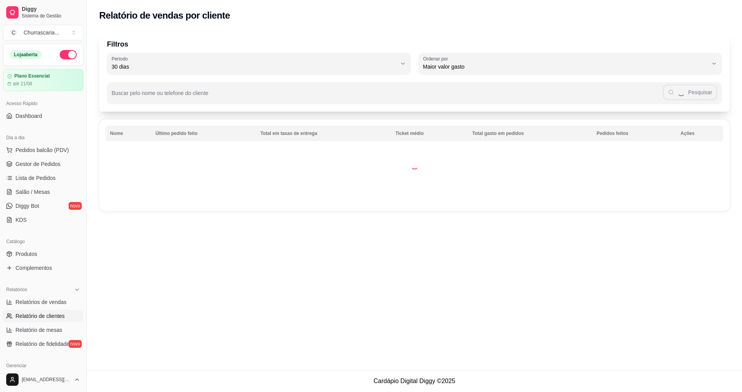
select select "30"
select select "HIGHEST_TOTAL_SPENT_WITH_ORDERS"
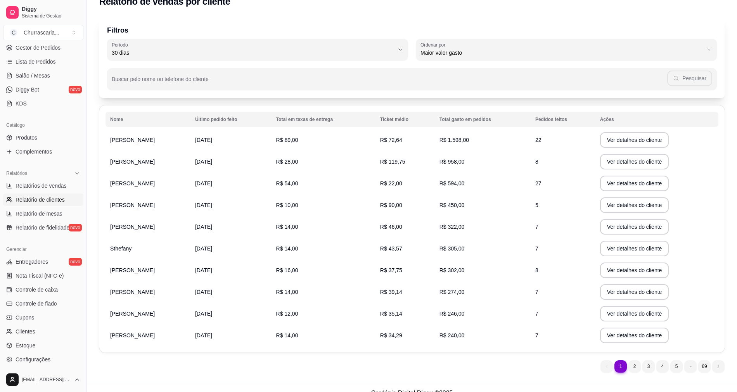
scroll to position [26, 0]
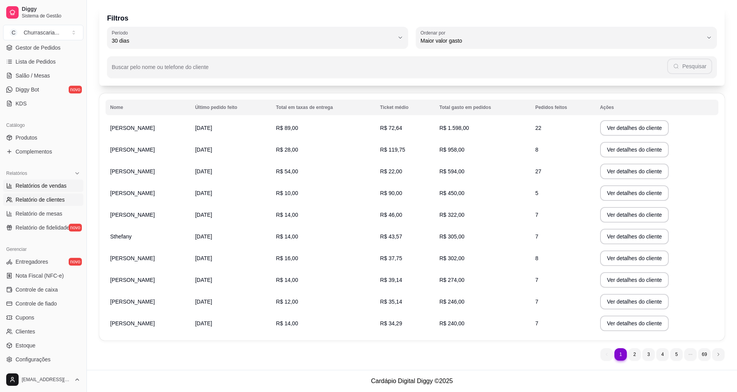
click at [60, 185] on span "Relatórios de vendas" at bounding box center [41, 186] width 51 height 8
select select "ALL"
select select "0"
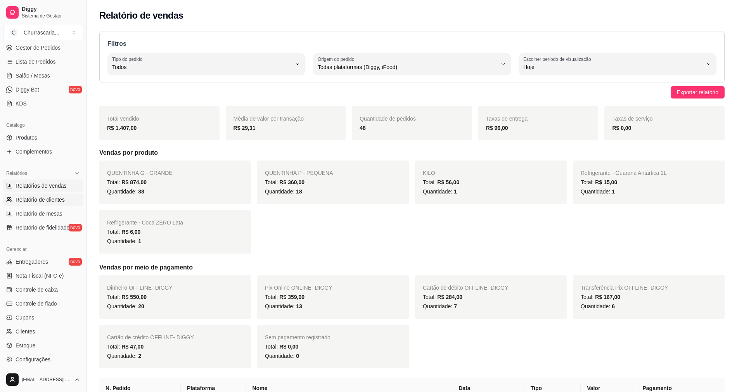
click at [61, 198] on span "Relatório de clientes" at bounding box center [40, 200] width 49 height 8
select select "30"
select select "HIGHEST_TOTAL_SPENT_WITH_ORDERS"
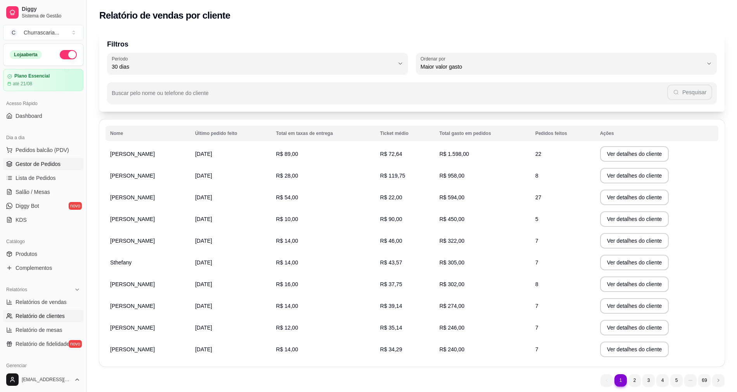
click at [43, 162] on span "Gestor de Pedidos" at bounding box center [38, 164] width 45 height 8
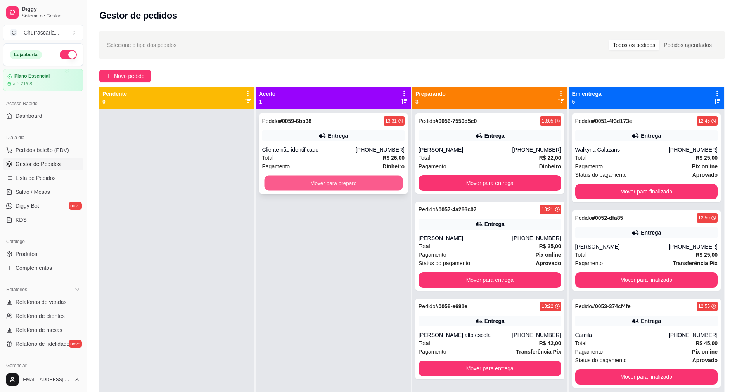
click at [359, 181] on button "Mover para preparo" at bounding box center [333, 183] width 138 height 15
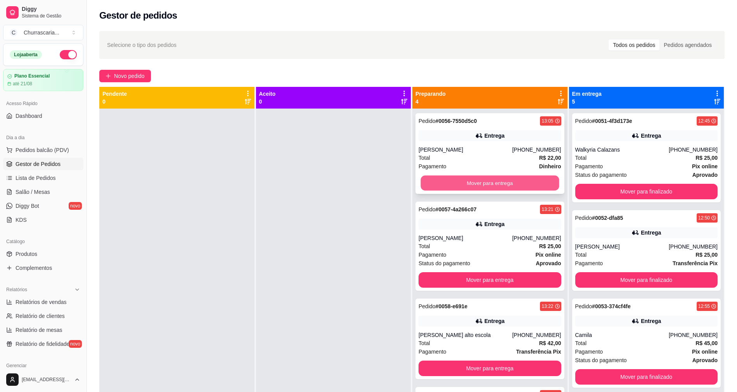
click at [500, 182] on button "Mover para entrega" at bounding box center [490, 183] width 138 height 15
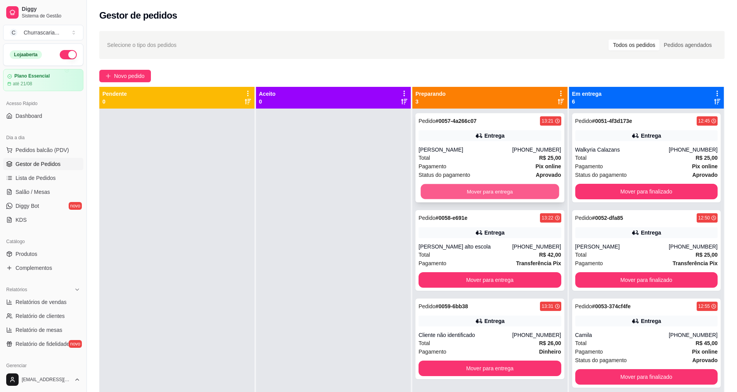
click at [500, 191] on button "Mover para entrega" at bounding box center [490, 191] width 138 height 15
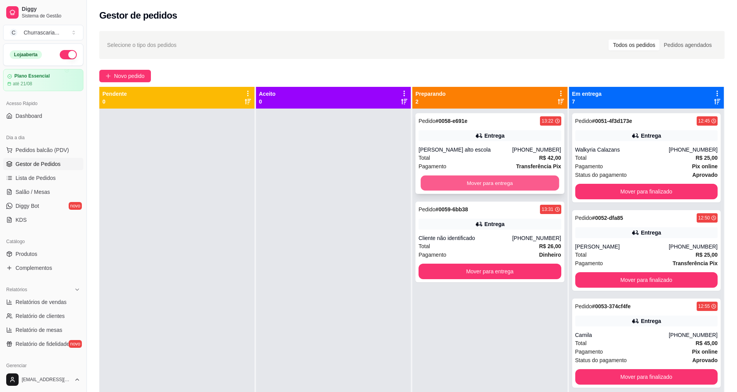
click at [506, 185] on button "Mover para entrega" at bounding box center [490, 183] width 138 height 15
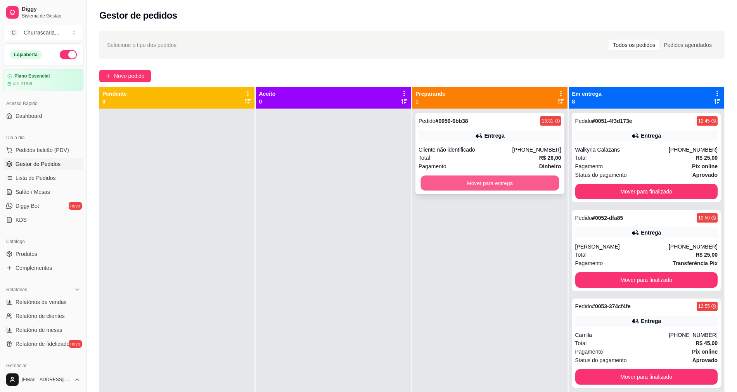
click at [506, 182] on button "Mover para entrega" at bounding box center [490, 183] width 138 height 15
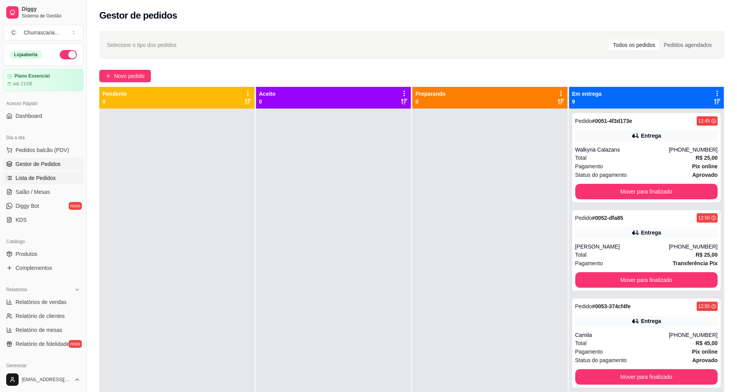
click at [37, 173] on link "Lista de Pedidos" at bounding box center [43, 178] width 80 height 12
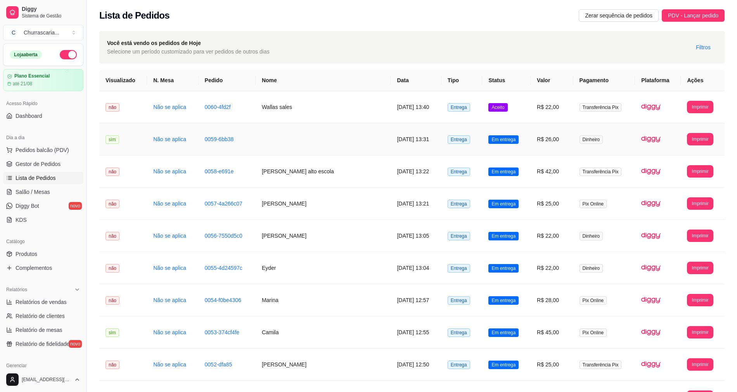
click at [271, 146] on td at bounding box center [323, 139] width 135 height 32
click at [28, 163] on span "Gestor de Pedidos" at bounding box center [38, 164] width 45 height 8
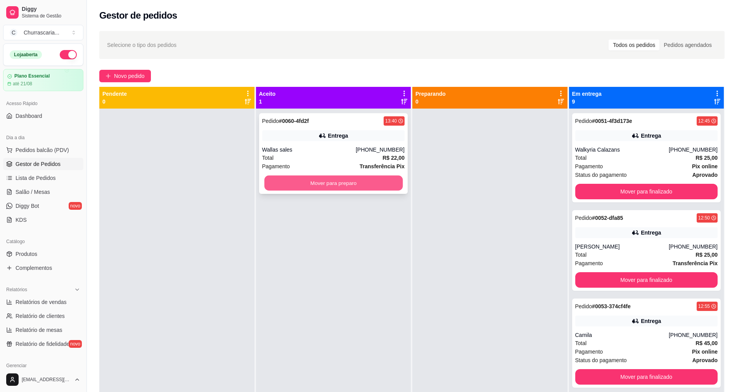
click at [323, 180] on button "Mover para preparo" at bounding box center [333, 183] width 138 height 15
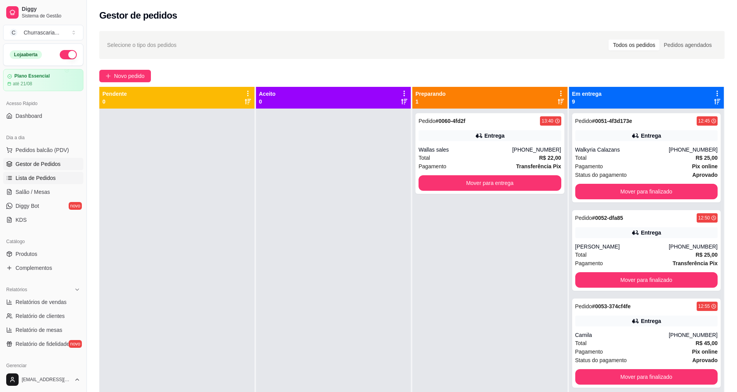
click at [21, 177] on span "Lista de Pedidos" at bounding box center [36, 178] width 40 height 8
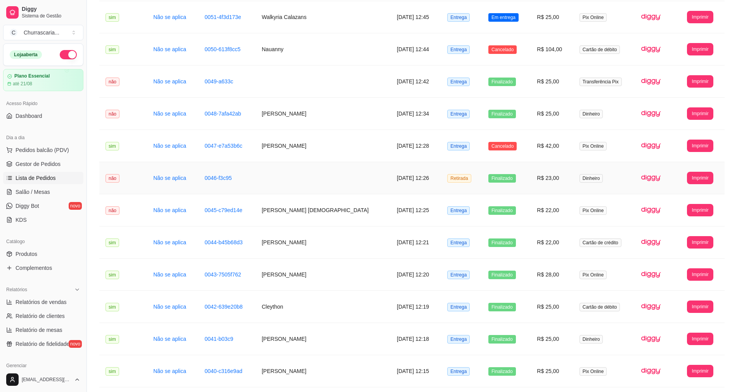
scroll to position [349, 0]
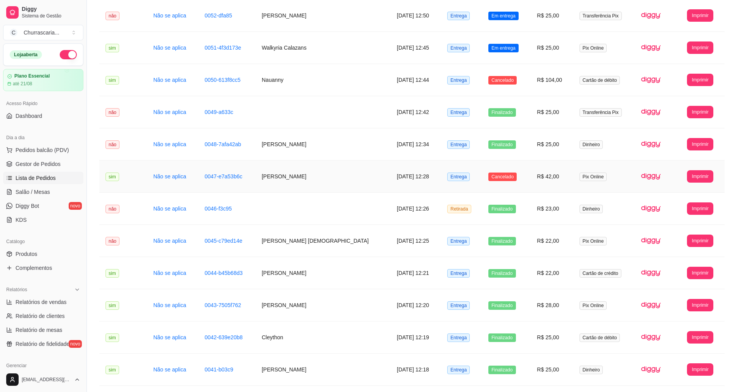
drag, startPoint x: 231, startPoint y: 170, endPoint x: 214, endPoint y: 167, distance: 18.0
click at [214, 167] on td "0047-e7a53b6c" at bounding box center [226, 177] width 57 height 32
click at [3, 167] on link "Gestor de Pedidos" at bounding box center [43, 164] width 80 height 12
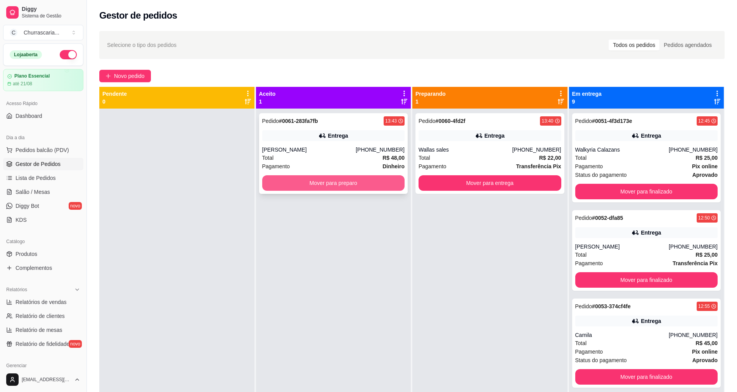
click at [366, 183] on button "Mover para preparo" at bounding box center [333, 183] width 143 height 16
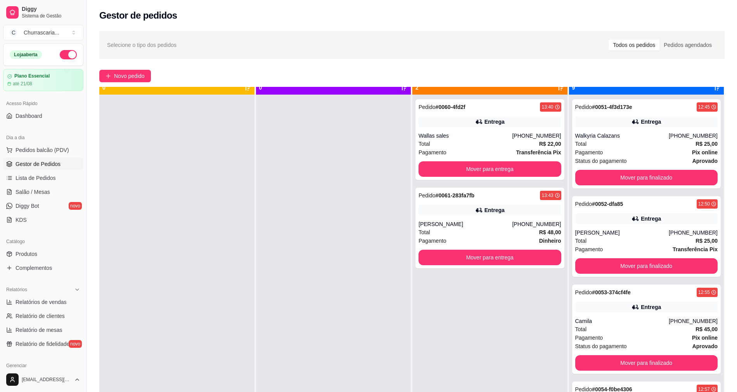
scroll to position [22, 0]
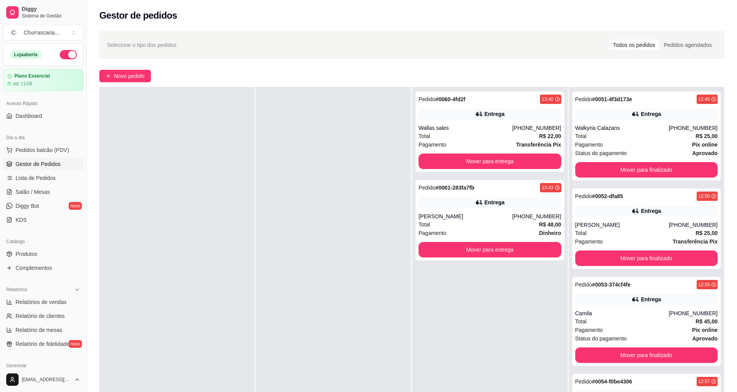
drag, startPoint x: 272, startPoint y: 112, endPoint x: 146, endPoint y: 201, distance: 154.4
click at [146, 201] on div at bounding box center [176, 283] width 155 height 392
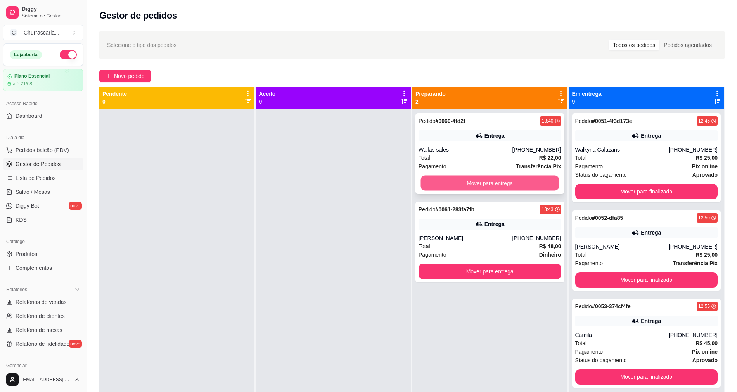
click at [508, 179] on button "Mover para entrega" at bounding box center [490, 183] width 138 height 15
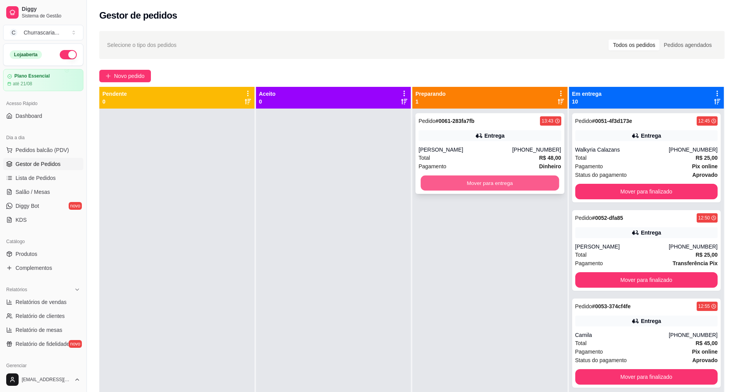
click at [508, 181] on button "Mover para entrega" at bounding box center [490, 183] width 138 height 15
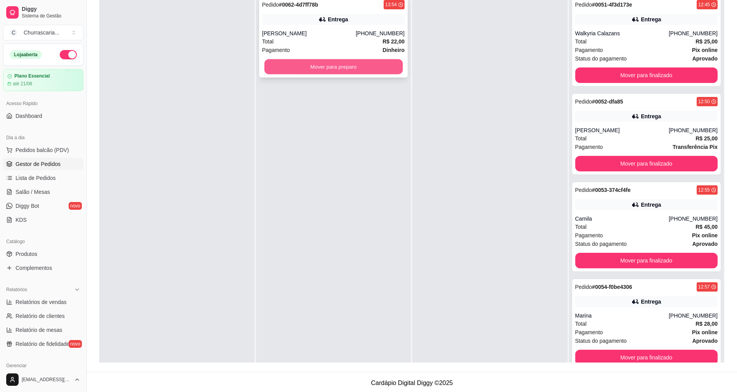
click at [331, 68] on button "Mover para preparo" at bounding box center [333, 66] width 138 height 15
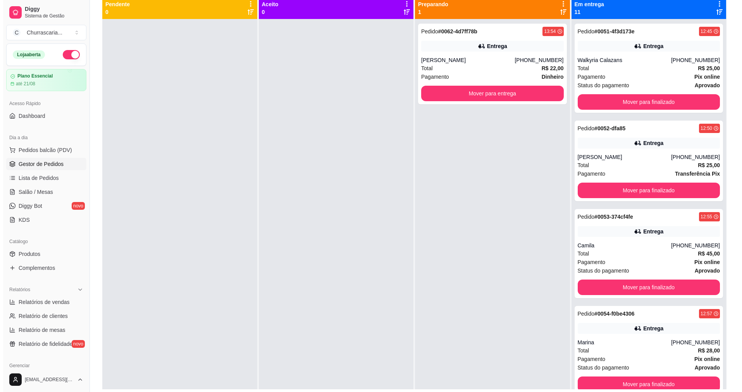
scroll to position [78, 0]
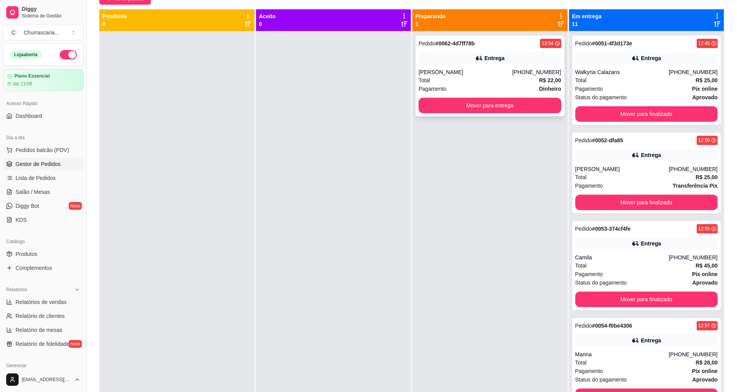
click at [453, 77] on div "Total R$ 22,00" at bounding box center [489, 80] width 143 height 9
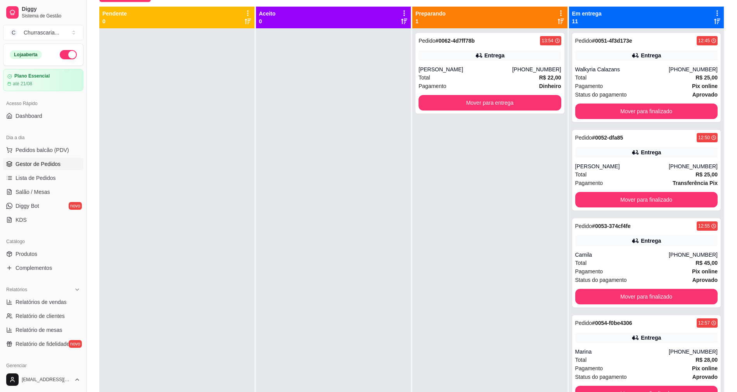
scroll to position [118, 0]
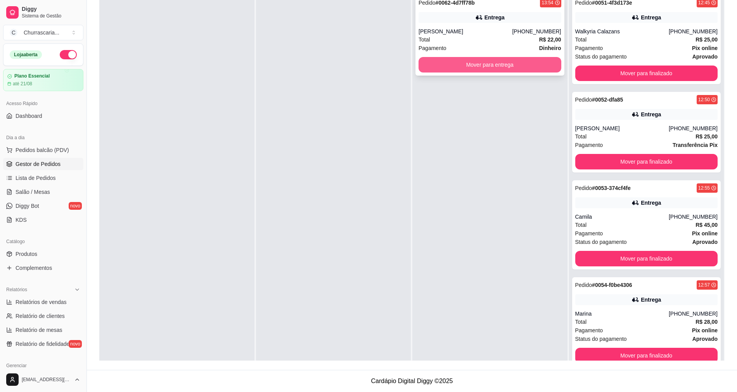
click at [485, 70] on button "Mover para entrega" at bounding box center [489, 65] width 143 height 16
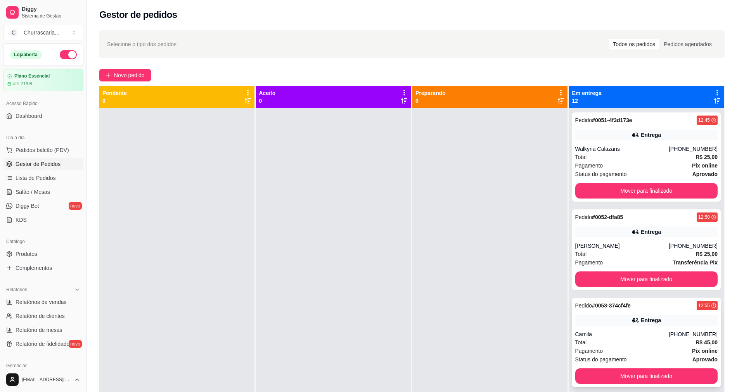
scroll to position [0, 0]
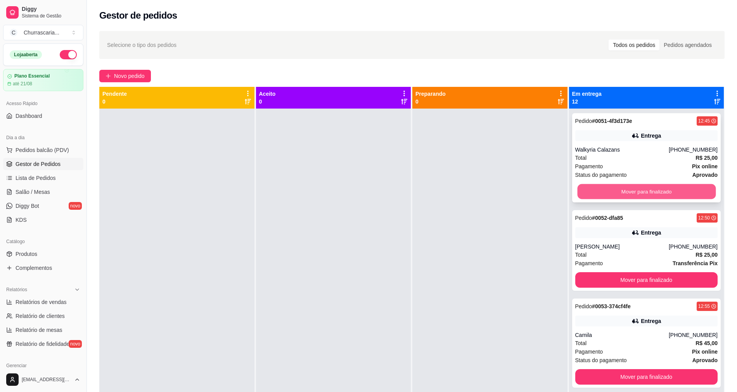
click at [644, 192] on button "Mover para finalizado" at bounding box center [646, 191] width 138 height 15
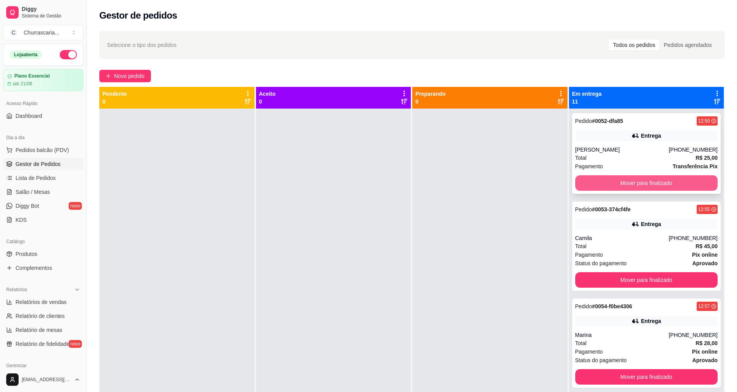
click at [646, 181] on button "Mover para finalizado" at bounding box center [646, 183] width 143 height 16
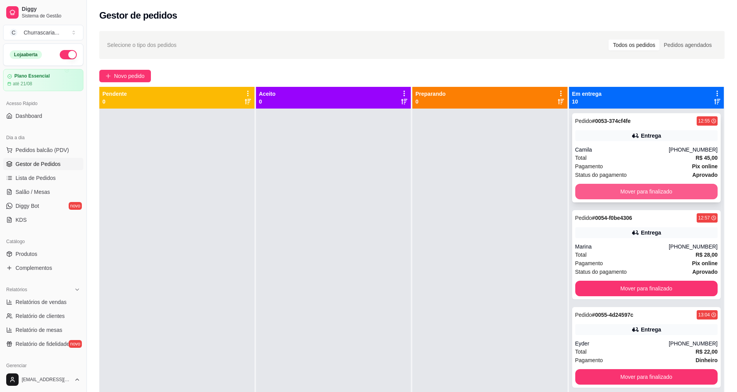
click at [647, 192] on button "Mover para finalizado" at bounding box center [646, 192] width 143 height 16
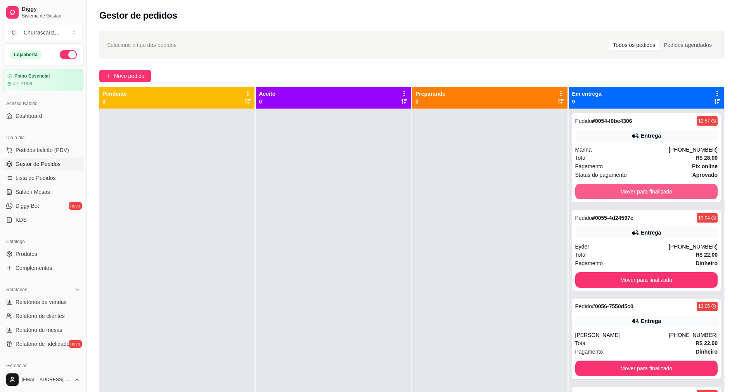
click at [647, 192] on button "Mover para finalizado" at bounding box center [646, 192] width 143 height 16
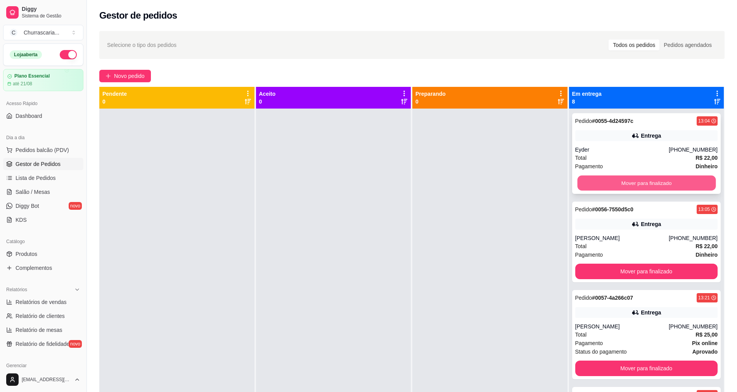
click at [652, 178] on button "Mover para finalizado" at bounding box center [646, 183] width 138 height 15
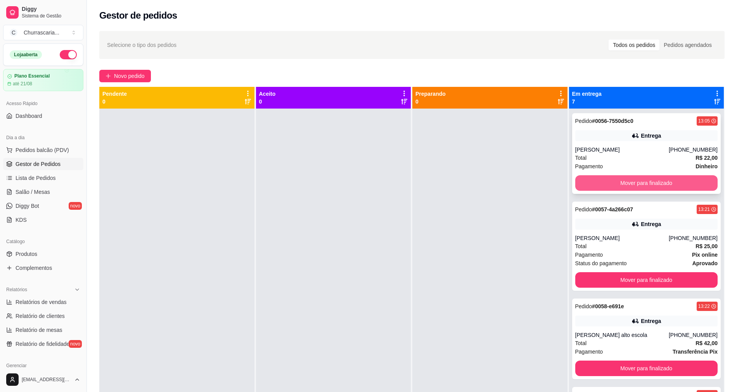
click at [654, 179] on button "Mover para finalizado" at bounding box center [646, 183] width 143 height 16
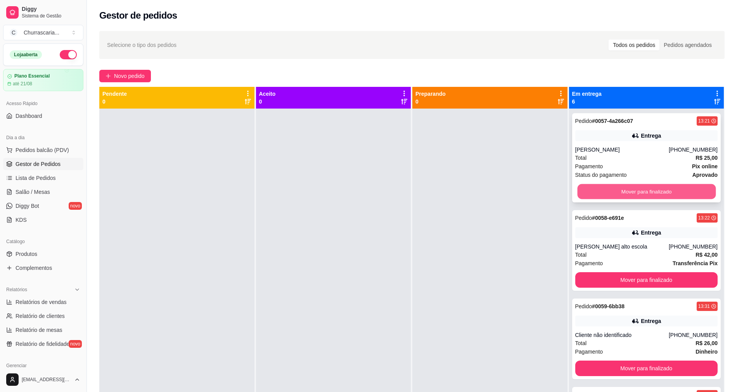
click at [651, 190] on button "Mover para finalizado" at bounding box center [646, 191] width 138 height 15
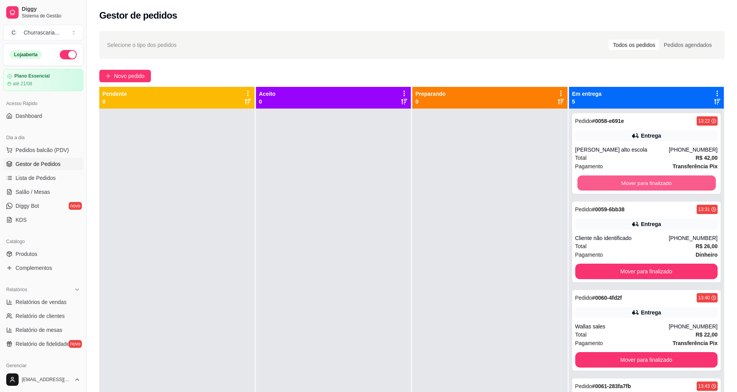
click at [651, 190] on button "Mover para finalizado" at bounding box center [646, 183] width 138 height 15
click at [650, 183] on button "Mover para finalizado" at bounding box center [646, 183] width 138 height 15
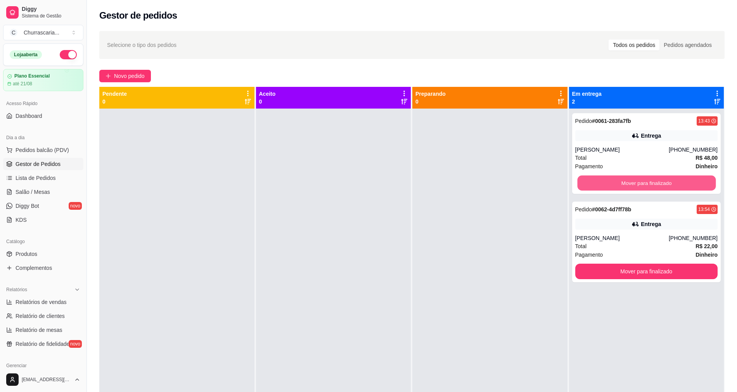
click at [650, 183] on button "Mover para finalizado" at bounding box center [646, 183] width 138 height 15
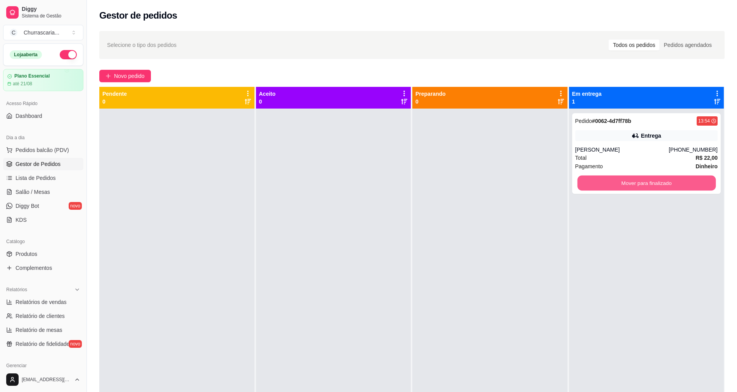
click at [650, 183] on button "Mover para finalizado" at bounding box center [646, 183] width 138 height 15
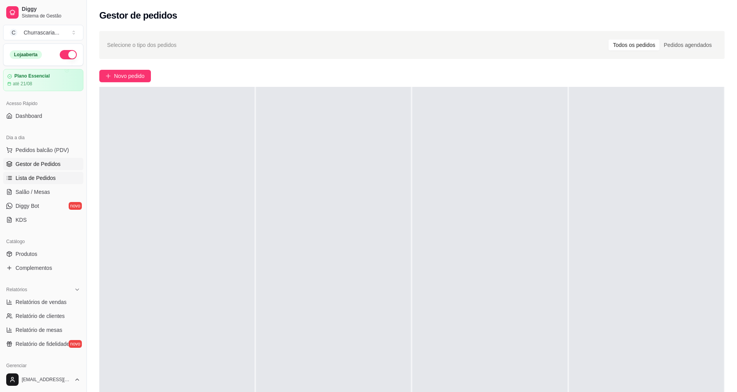
click at [31, 174] on span "Lista de Pedidos" at bounding box center [36, 178] width 40 height 8
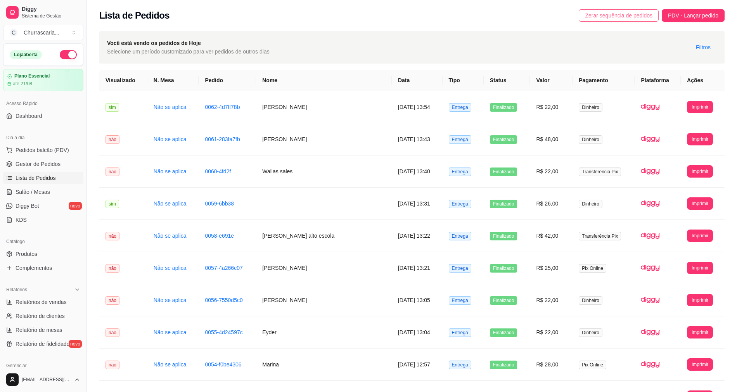
click at [607, 17] on span "Zerar sequência de pedidos" at bounding box center [618, 15] width 67 height 9
